Goal: Transaction & Acquisition: Purchase product/service

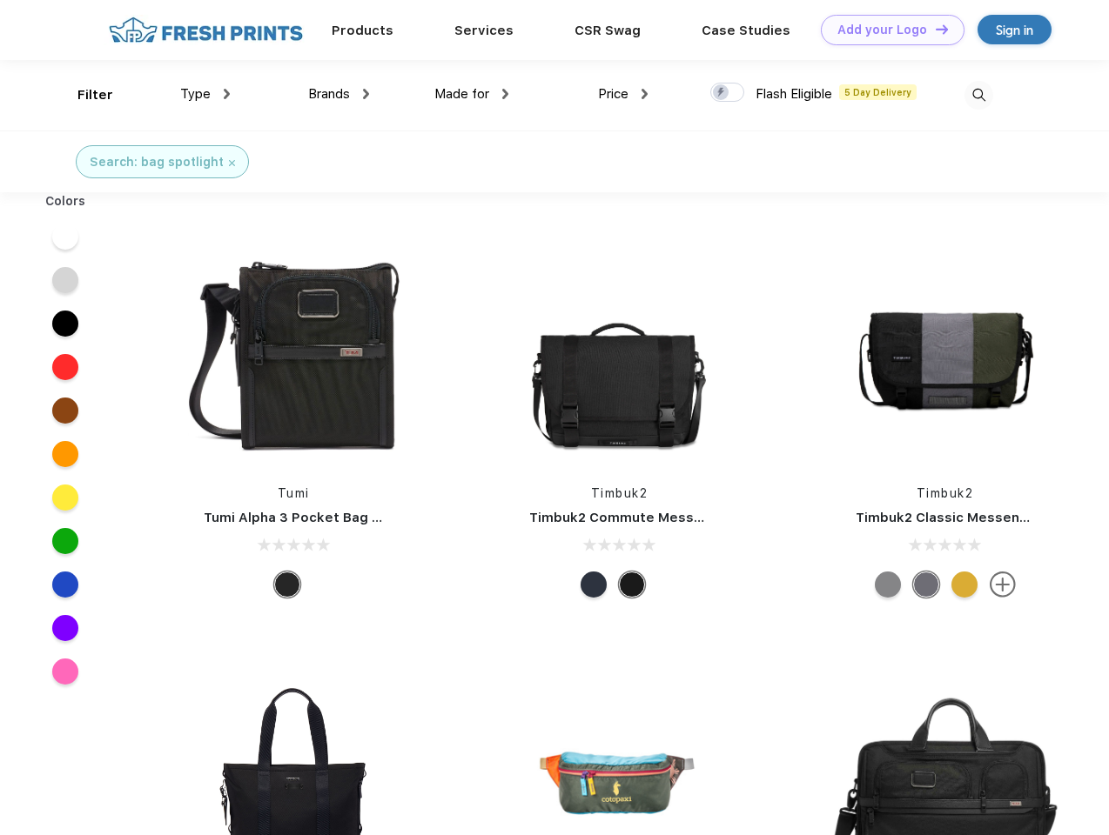
click at [886, 30] on link "Add your Logo Design Tool" at bounding box center [893, 30] width 144 height 30
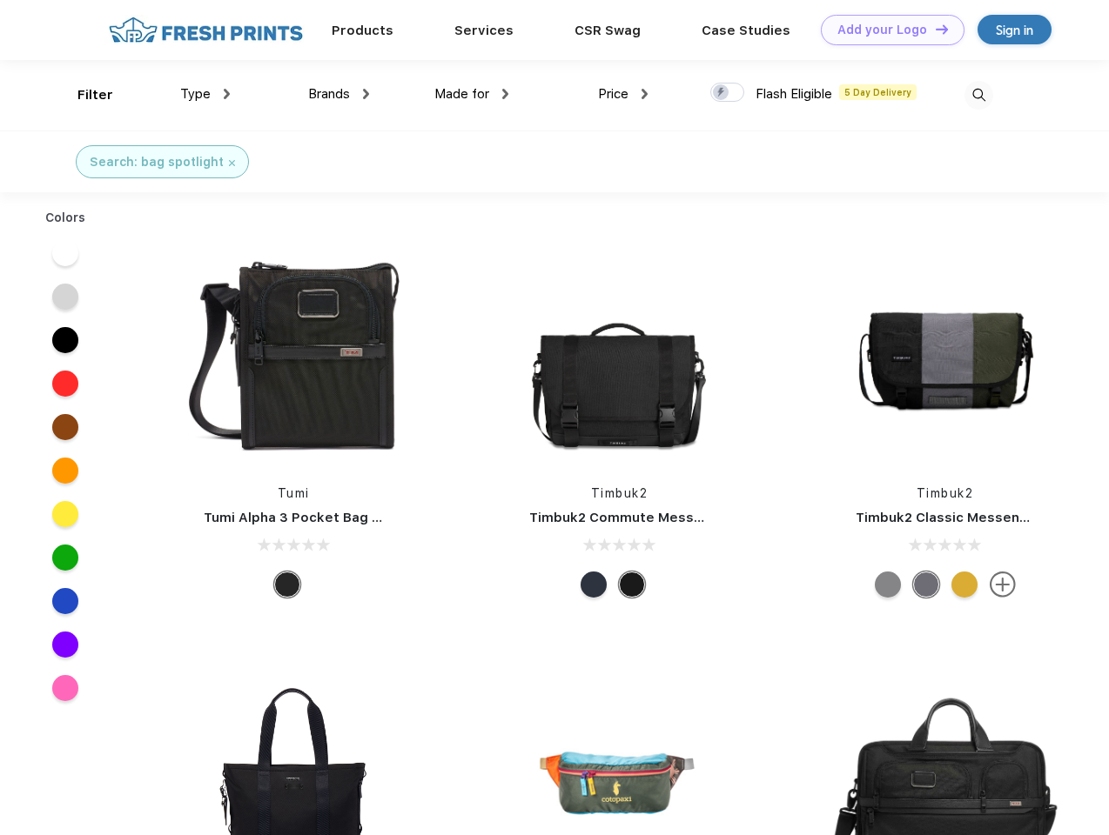
click at [0, 0] on div "Design Tool" at bounding box center [0, 0] width 0 height 0
click at [934, 29] on link "Add your Logo Design Tool" at bounding box center [893, 30] width 144 height 30
click at [84, 95] on div "Filter" at bounding box center [95, 95] width 36 height 20
click at [205, 94] on span "Type" at bounding box center [195, 94] width 30 height 16
click at [338, 94] on span "Brands" at bounding box center [329, 94] width 42 height 16
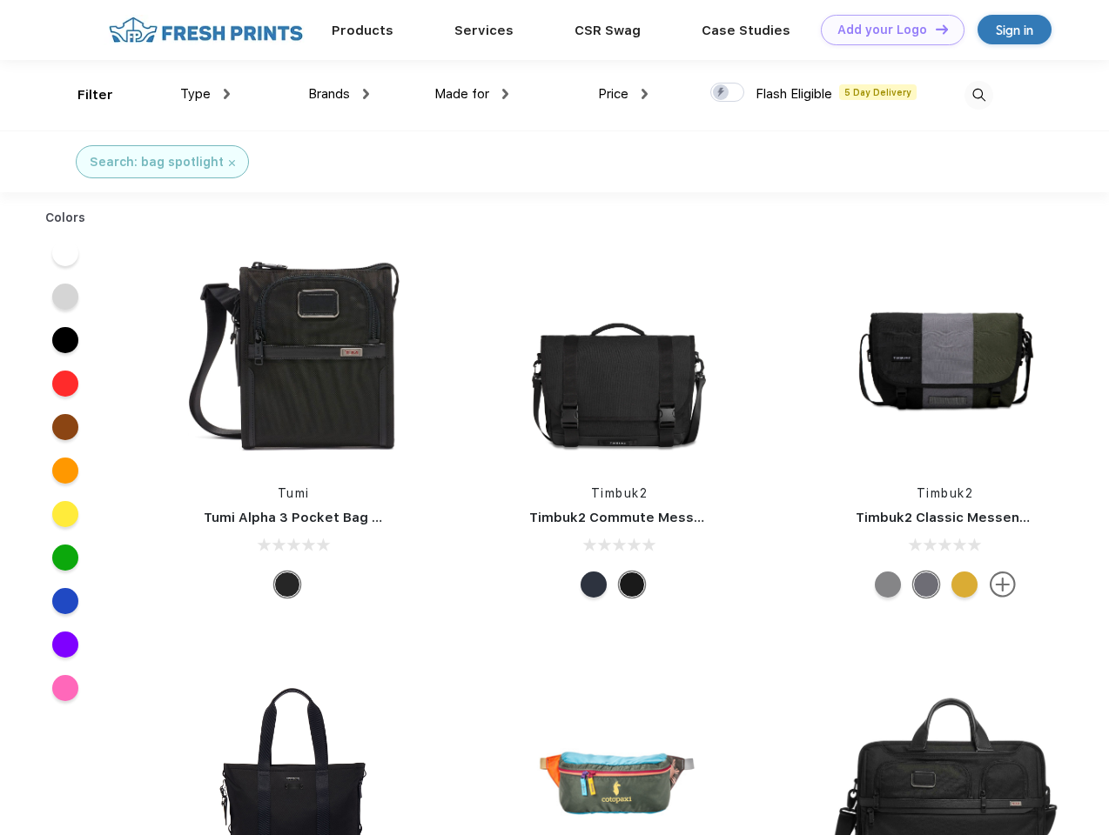
click at [472, 94] on span "Made for" at bounding box center [461, 94] width 55 height 16
click at [623, 94] on span "Price" at bounding box center [613, 94] width 30 height 16
click at [727, 93] on div at bounding box center [727, 92] width 34 height 19
click at [721, 93] on input "checkbox" at bounding box center [715, 87] width 11 height 11
click at [978, 95] on img at bounding box center [978, 95] width 29 height 29
